Goal: Navigation & Orientation: Understand site structure

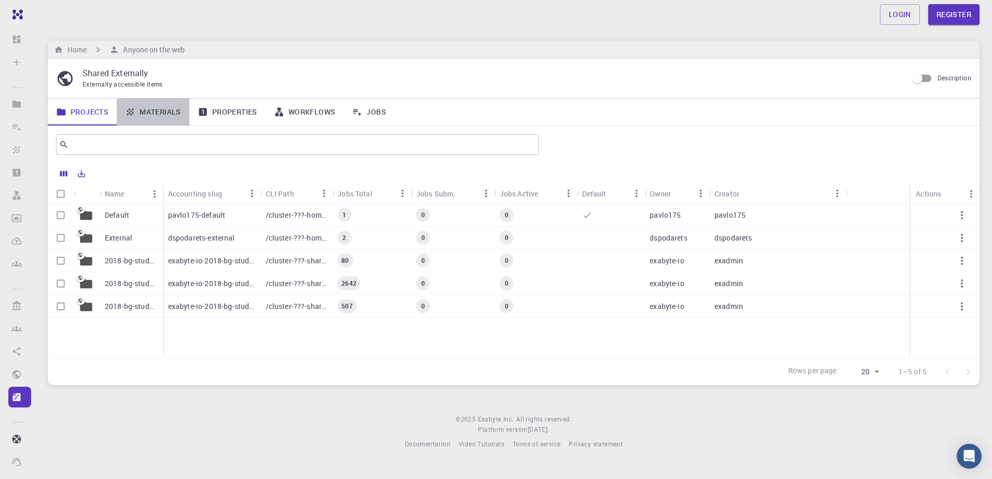
click at [163, 106] on link "Materials" at bounding box center [153, 112] width 73 height 27
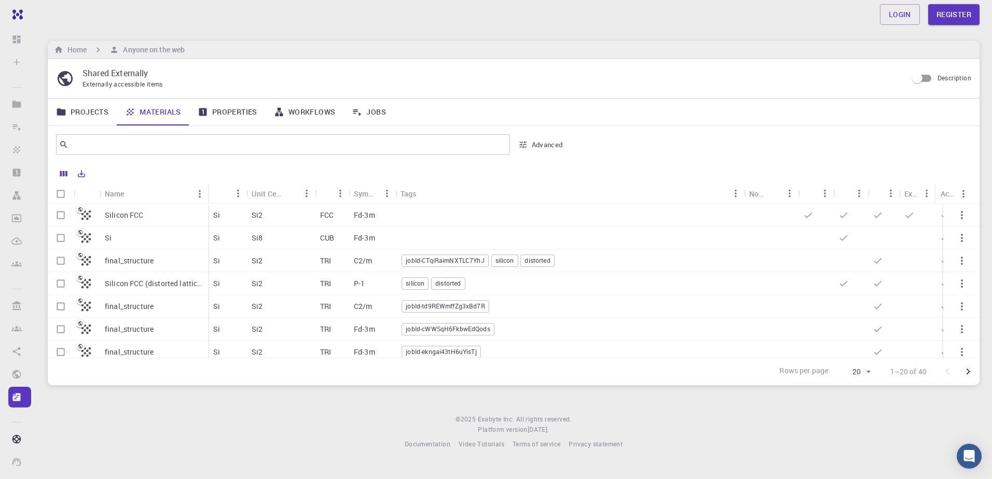
click at [237, 109] on link "Properties" at bounding box center [227, 112] width 76 height 27
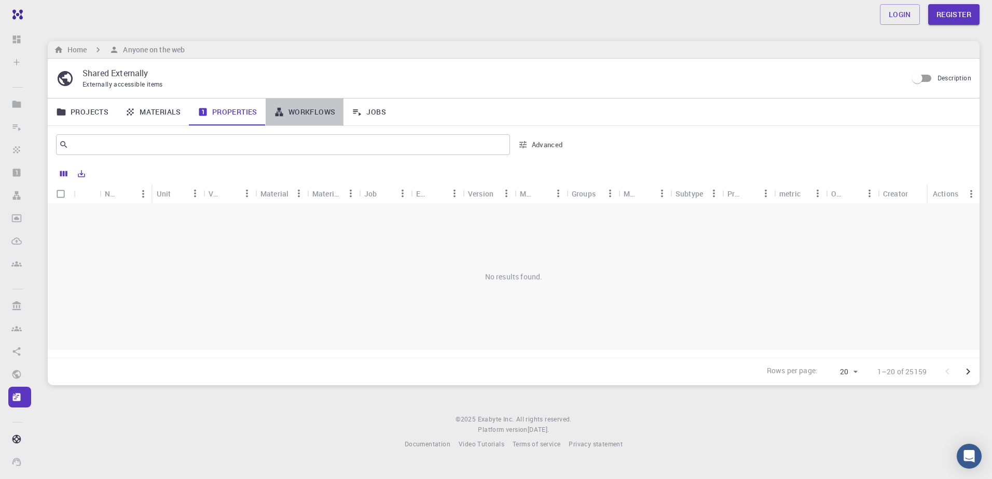
click at [314, 121] on link "Workflows" at bounding box center [305, 112] width 78 height 27
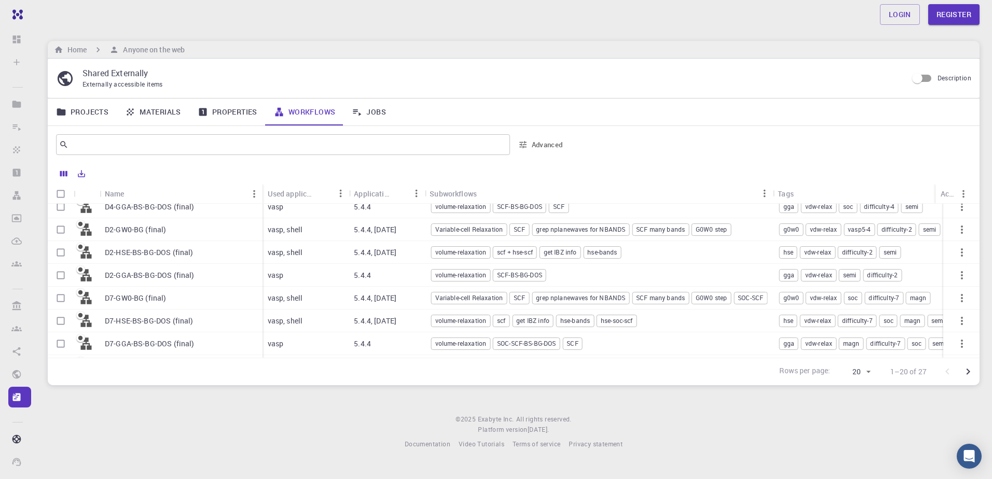
scroll to position [310, 0]
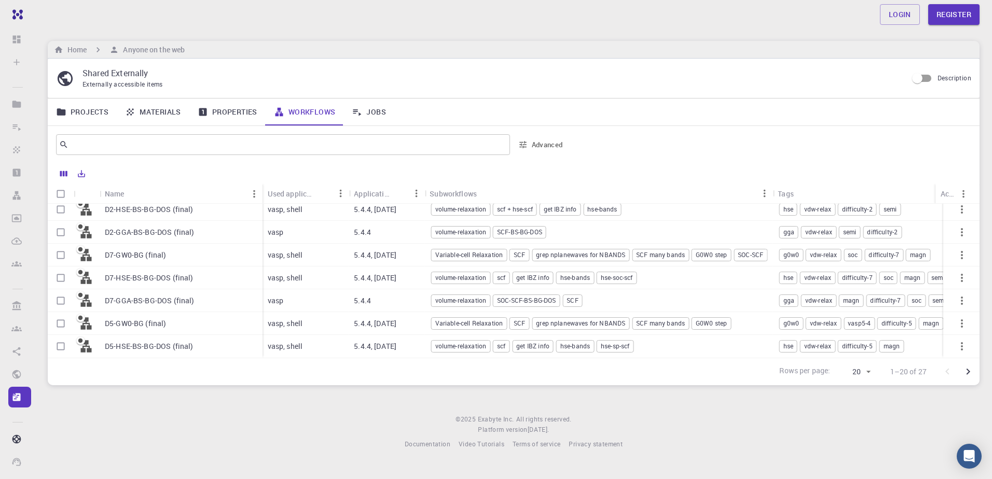
click at [366, 111] on link "Jobs" at bounding box center [368, 112] width 51 height 27
